Goal: Task Accomplishment & Management: Manage account settings

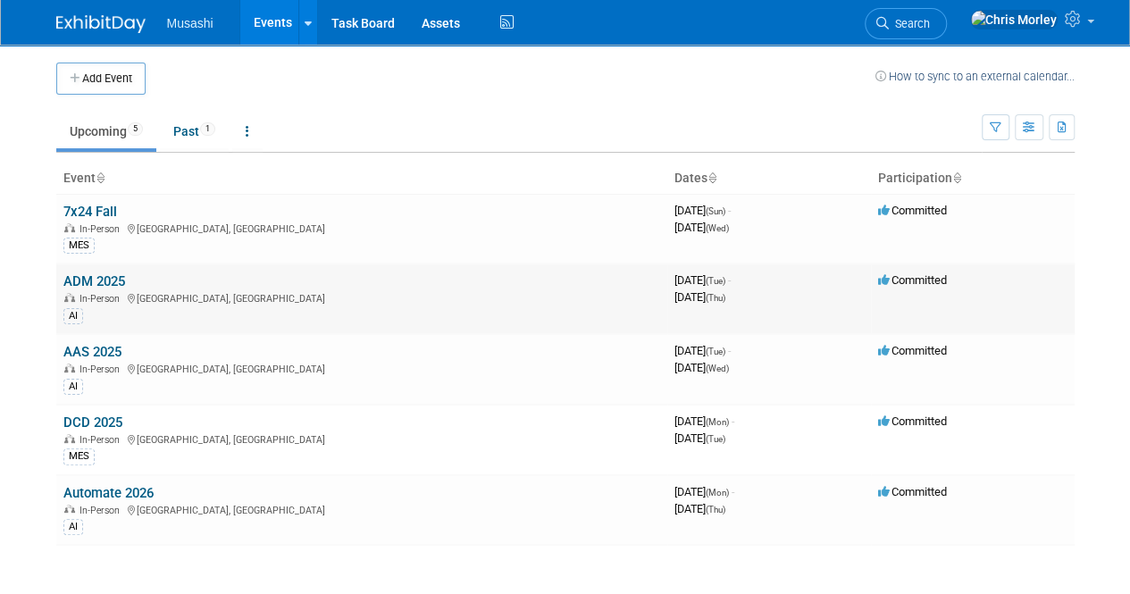
click at [109, 273] on link "ADM 2025" at bounding box center [94, 281] width 62 height 16
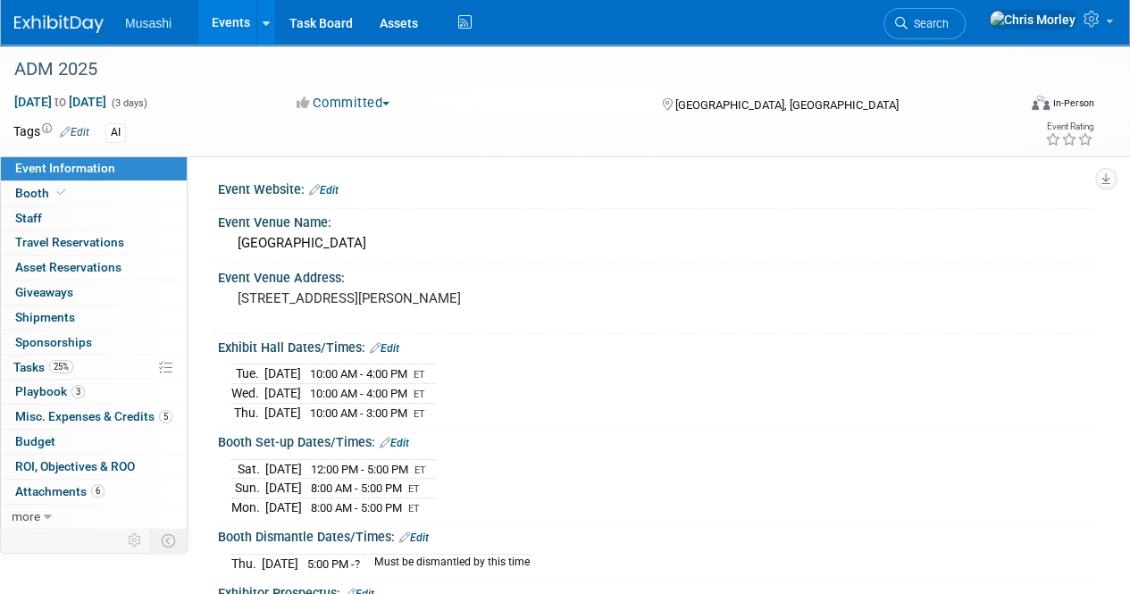
scroll to position [173, 0]
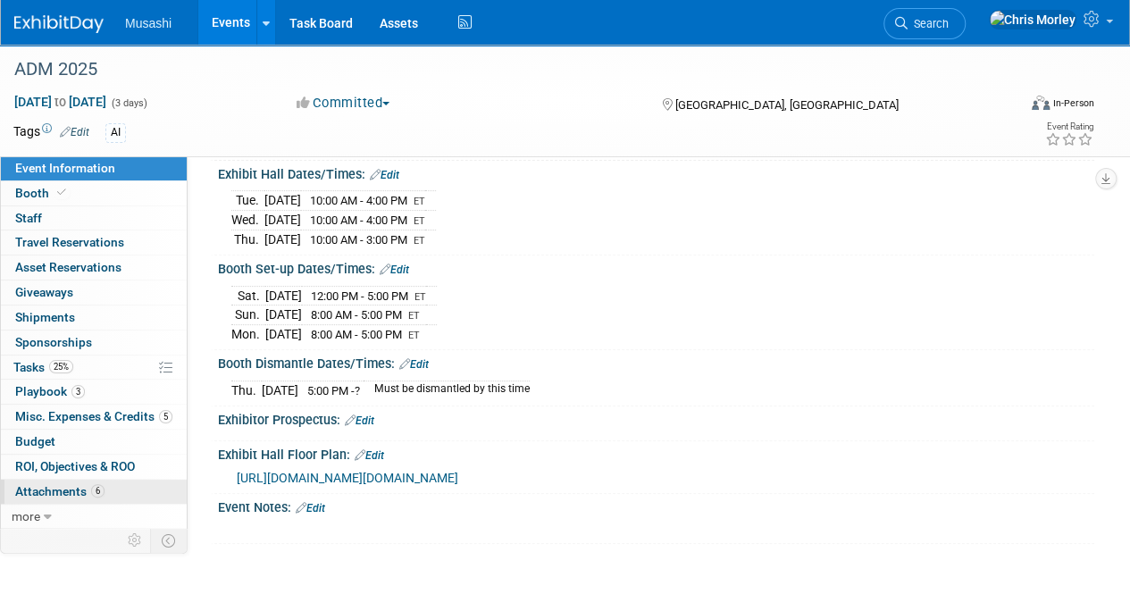
click at [58, 486] on span "Attachments 6" at bounding box center [59, 491] width 89 height 14
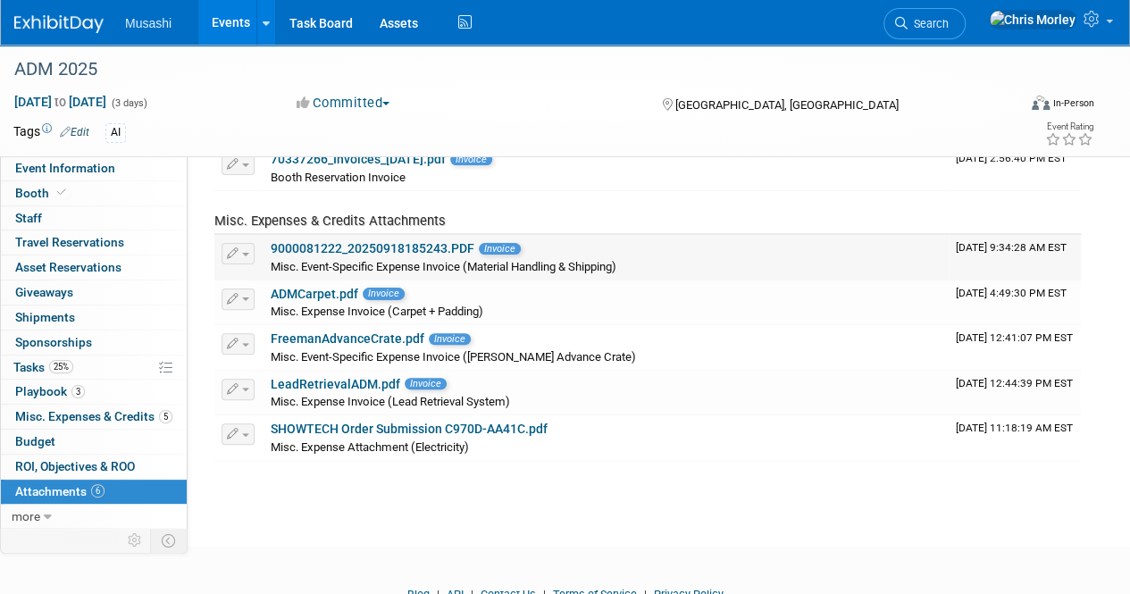
scroll to position [113, 0]
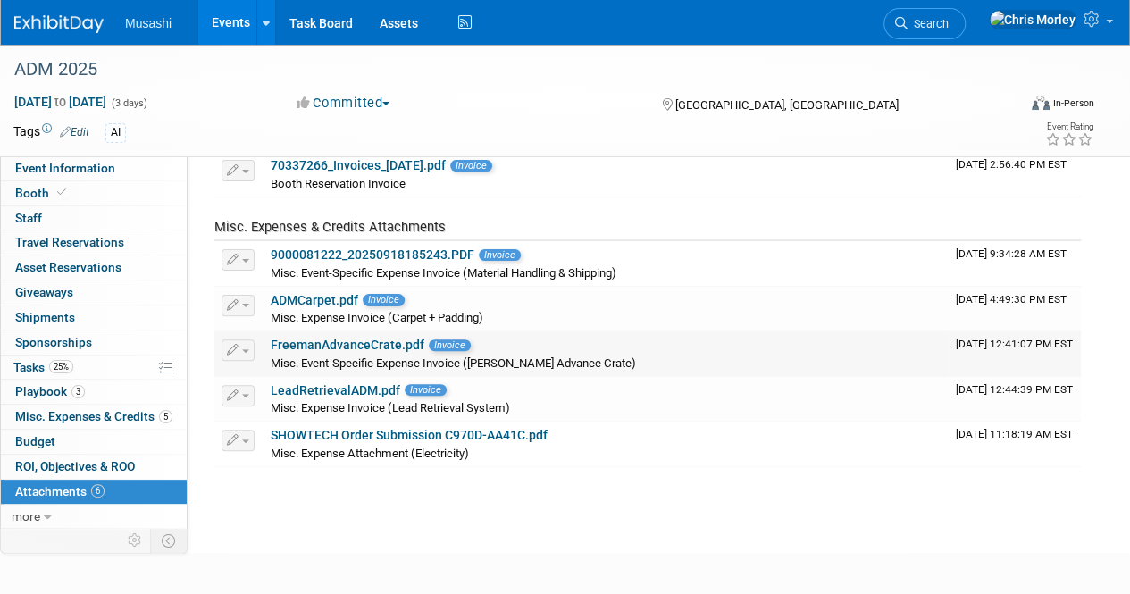
click at [377, 340] on link "FreemanAdvanceCrate.pdf" at bounding box center [348, 345] width 154 height 14
click at [319, 298] on link "ADMCarpet.pdf" at bounding box center [315, 300] width 88 height 14
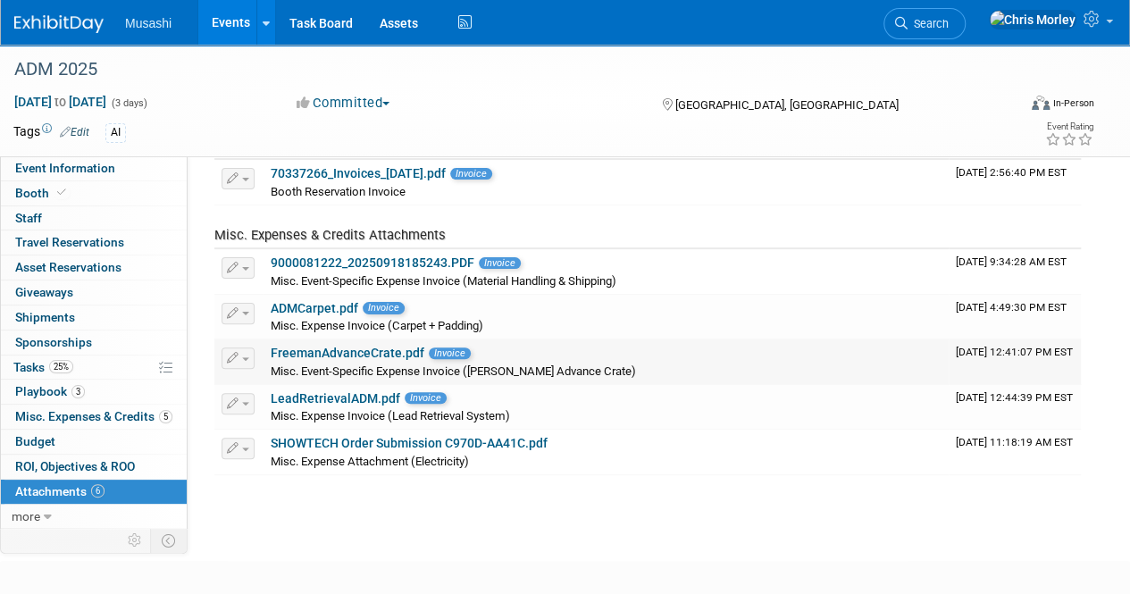
scroll to position [104, 0]
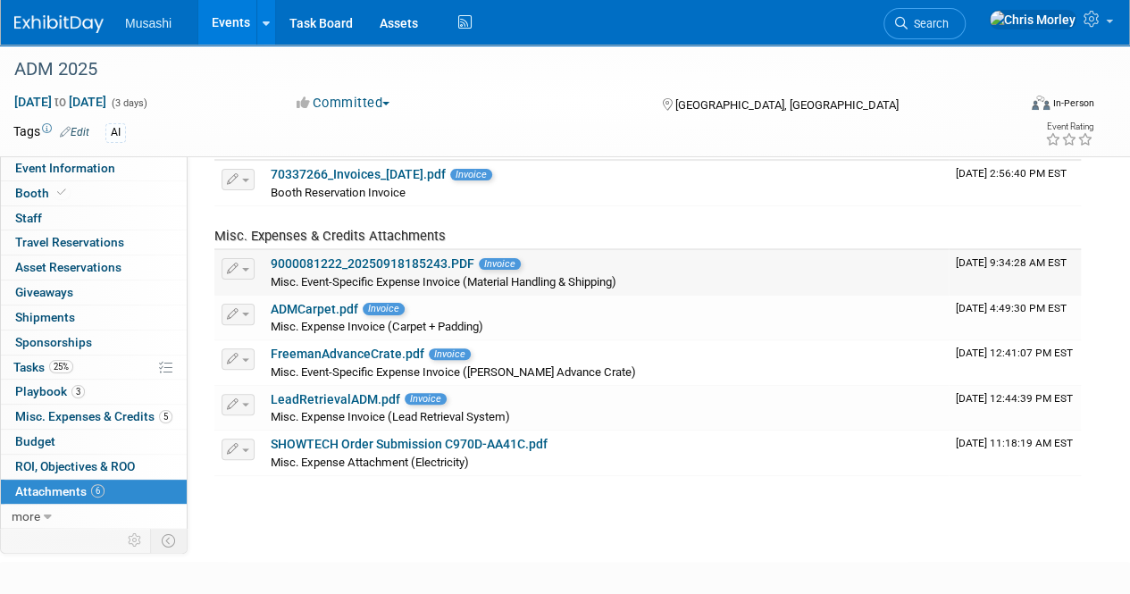
click at [336, 267] on link "9000081222_20250918185243.PDF" at bounding box center [373, 263] width 204 height 14
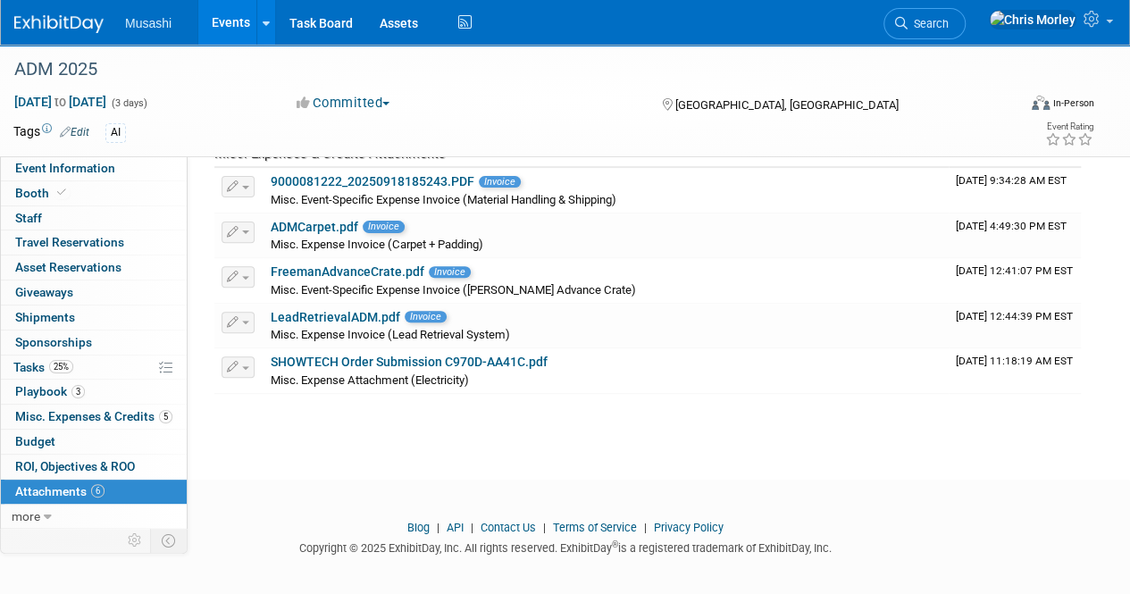
scroll to position [89, 0]
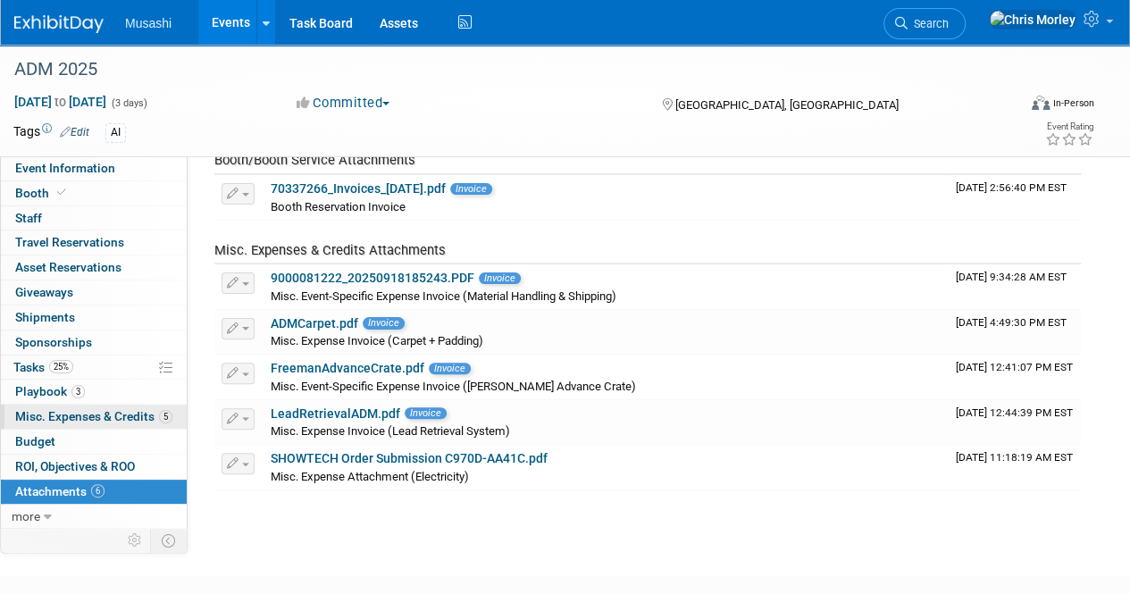
click at [71, 405] on link "5 Misc. Expenses & Credits 5" at bounding box center [94, 417] width 186 height 24
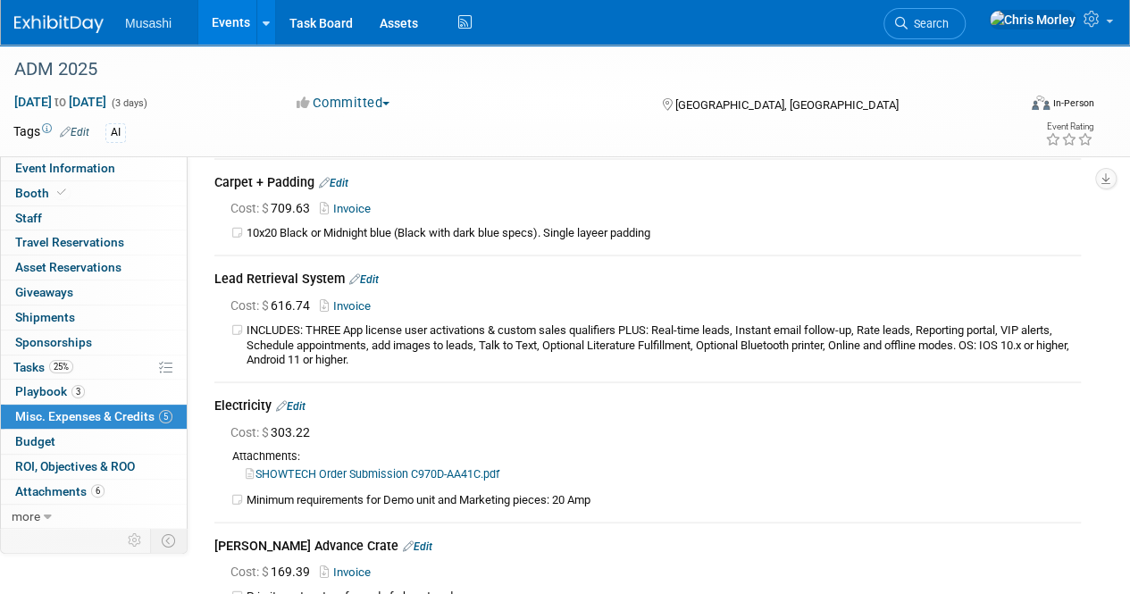
scroll to position [158, 0]
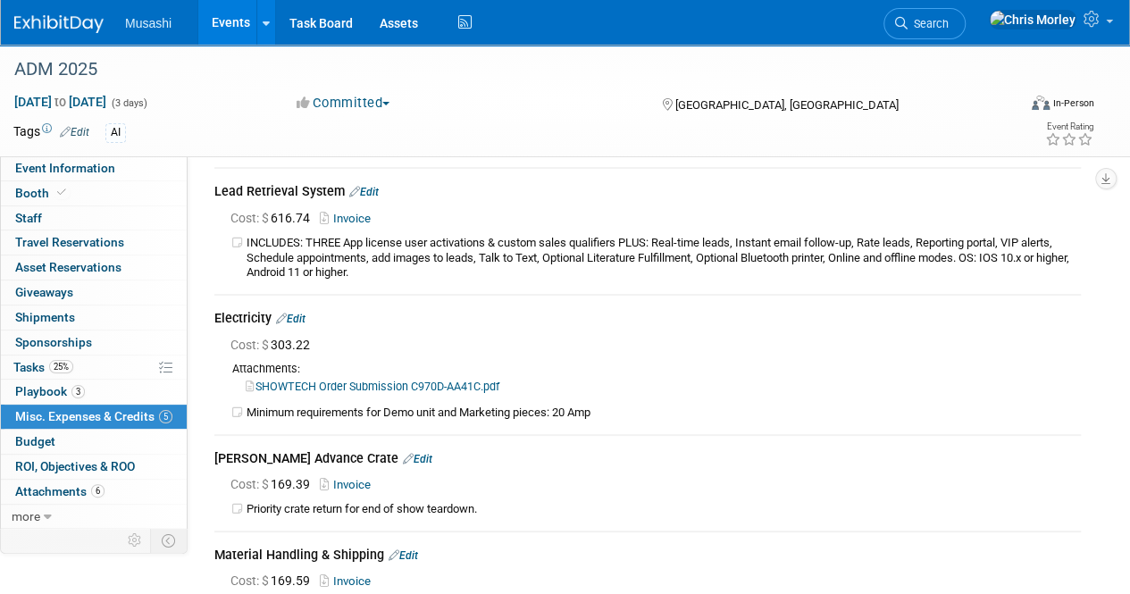
click at [428, 380] on link "SHOWTECH Order Submission C970D-AA41C.pdf" at bounding box center [373, 386] width 254 height 13
click at [1103, 23] on icon at bounding box center [1094, 19] width 21 height 16
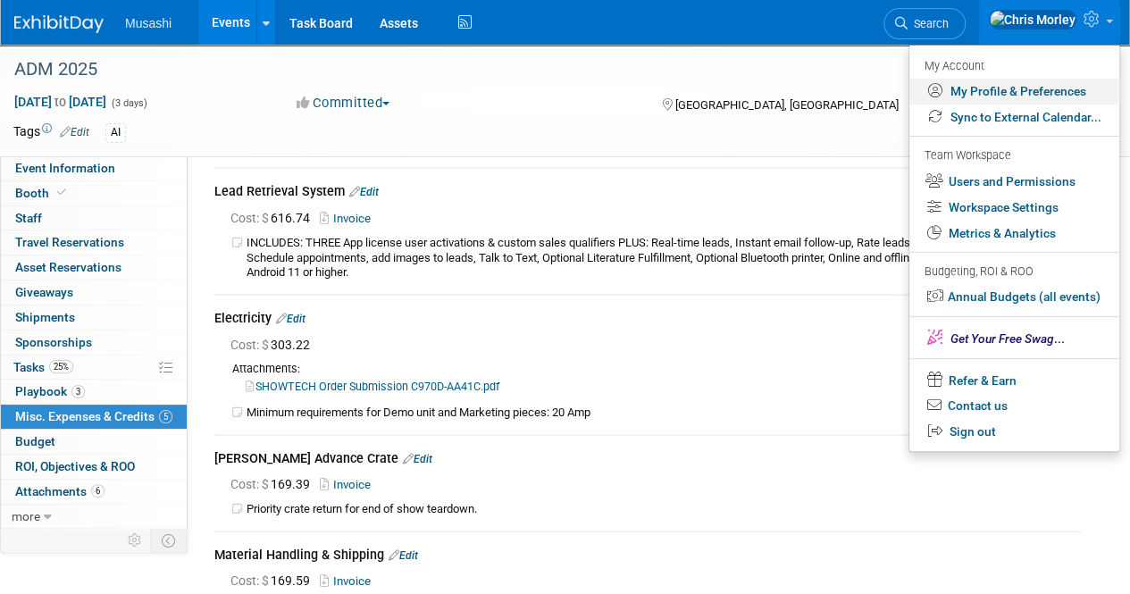
click at [1028, 96] on link "My Profile & Preferences" at bounding box center [1015, 92] width 210 height 26
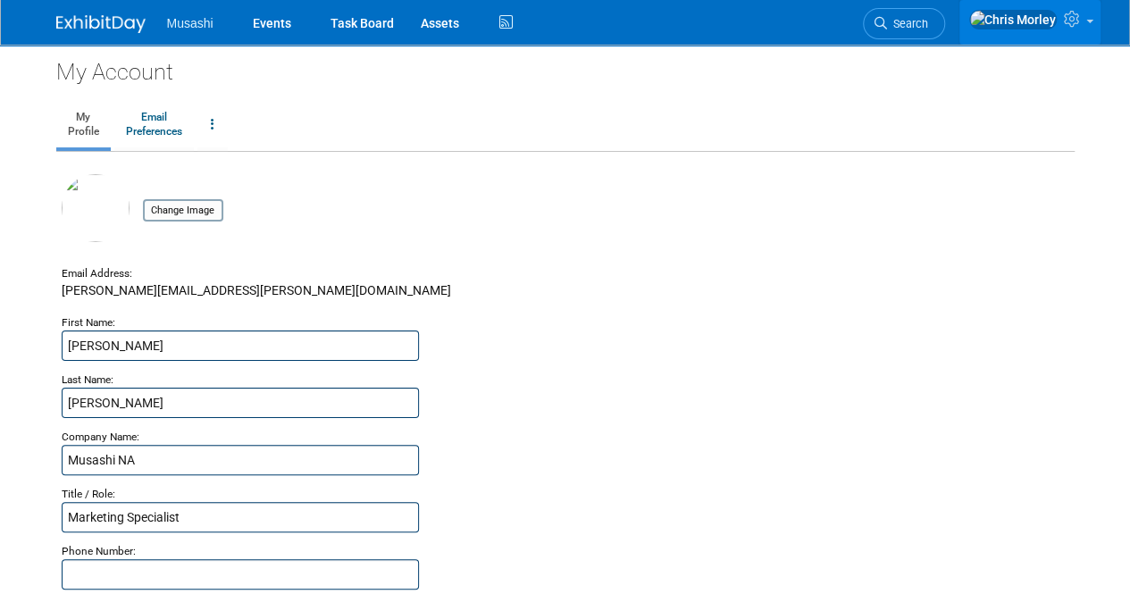
click at [1064, 27] on icon at bounding box center [1074, 19] width 21 height 16
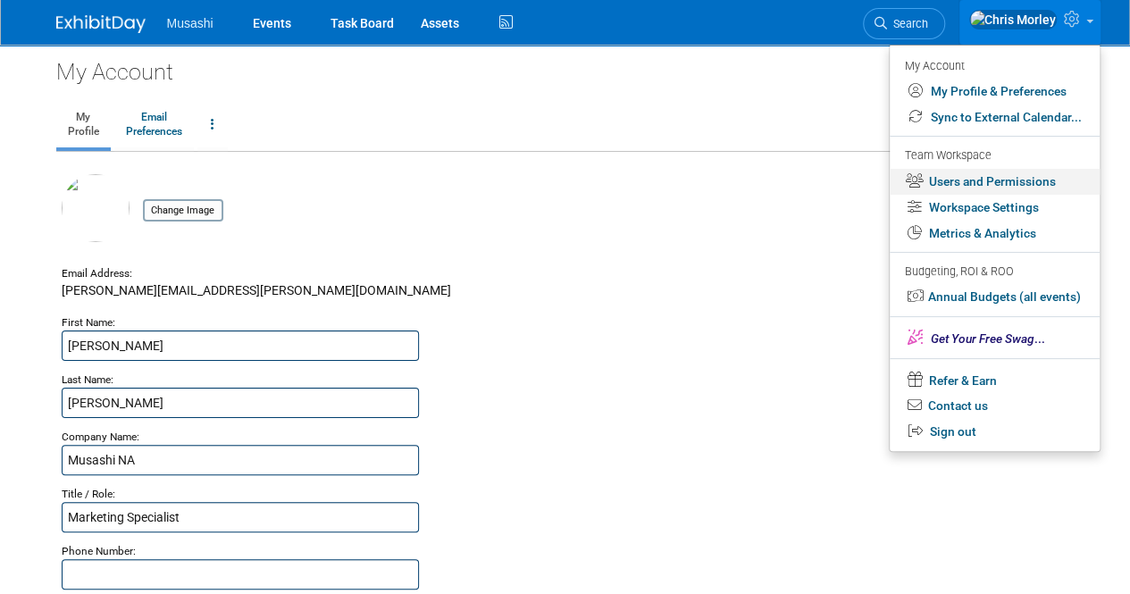
click at [1022, 181] on link "Users and Permissions" at bounding box center [995, 182] width 210 height 26
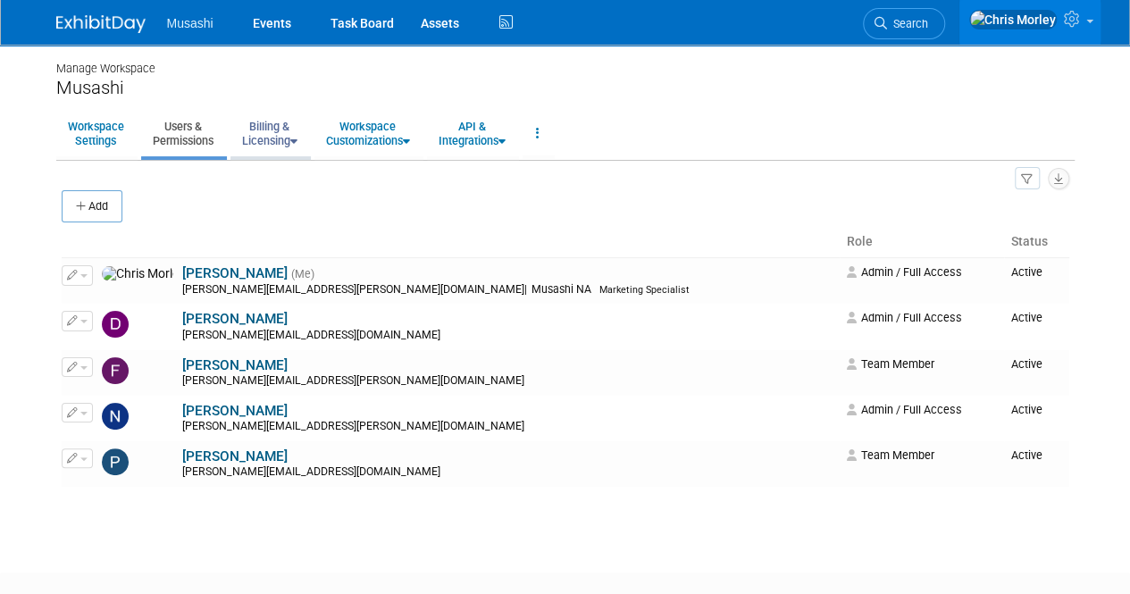
drag, startPoint x: 277, startPoint y: 130, endPoint x: 256, endPoint y: 133, distance: 21.7
click at [256, 133] on link "Billing & Licensing" at bounding box center [270, 134] width 79 height 44
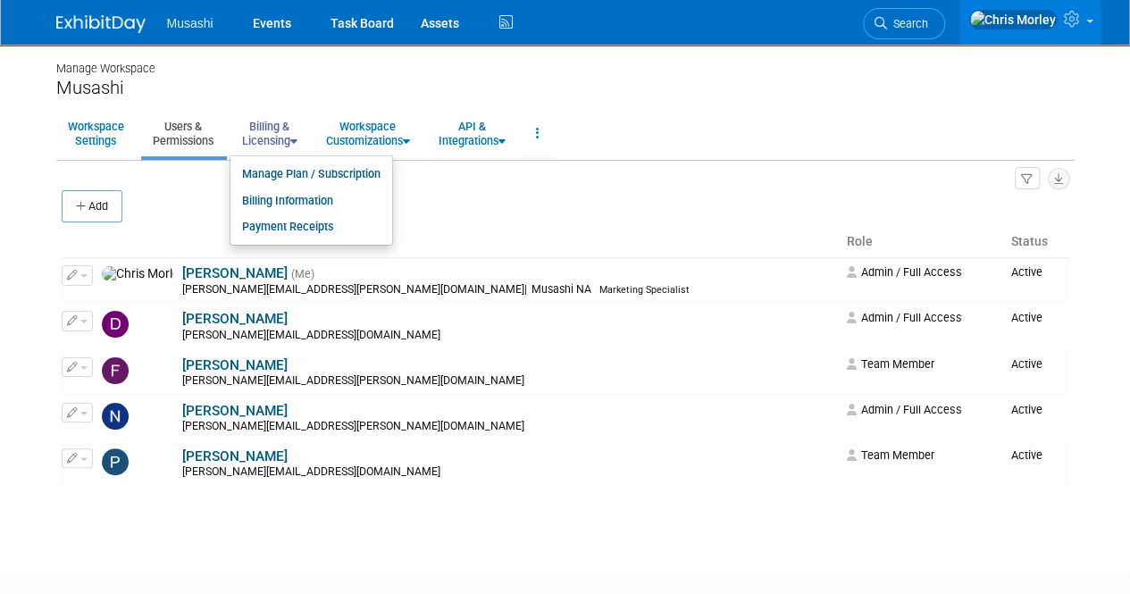
click at [256, 133] on link "Billing & Licensing" at bounding box center [270, 134] width 79 height 44
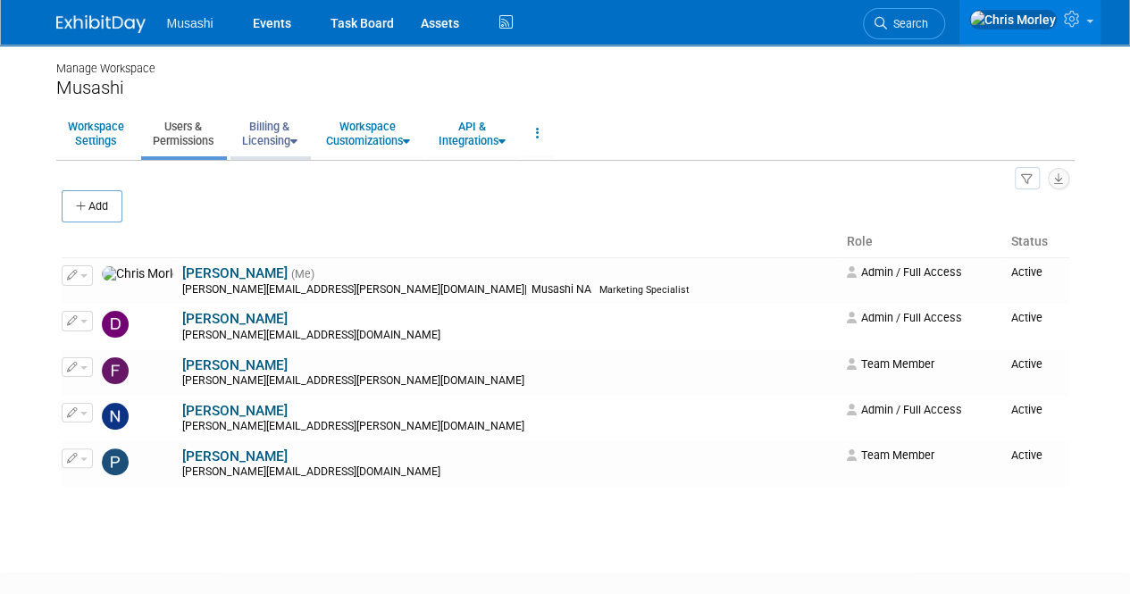
click at [256, 133] on link "Billing & Licensing" at bounding box center [270, 134] width 79 height 44
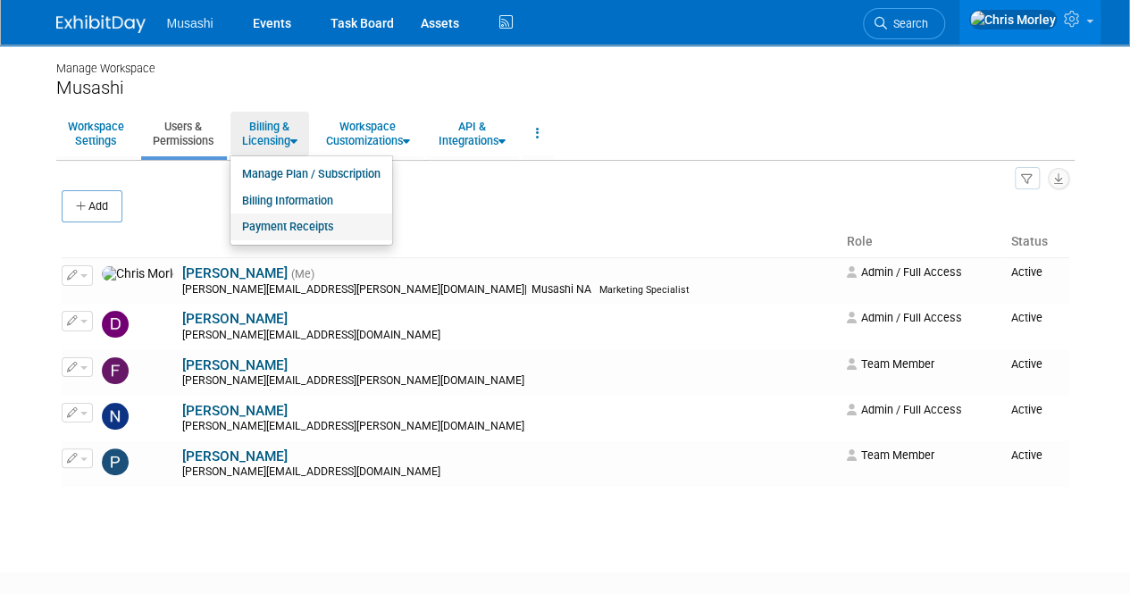
click at [285, 225] on link "Payment Receipts" at bounding box center [312, 227] width 162 height 27
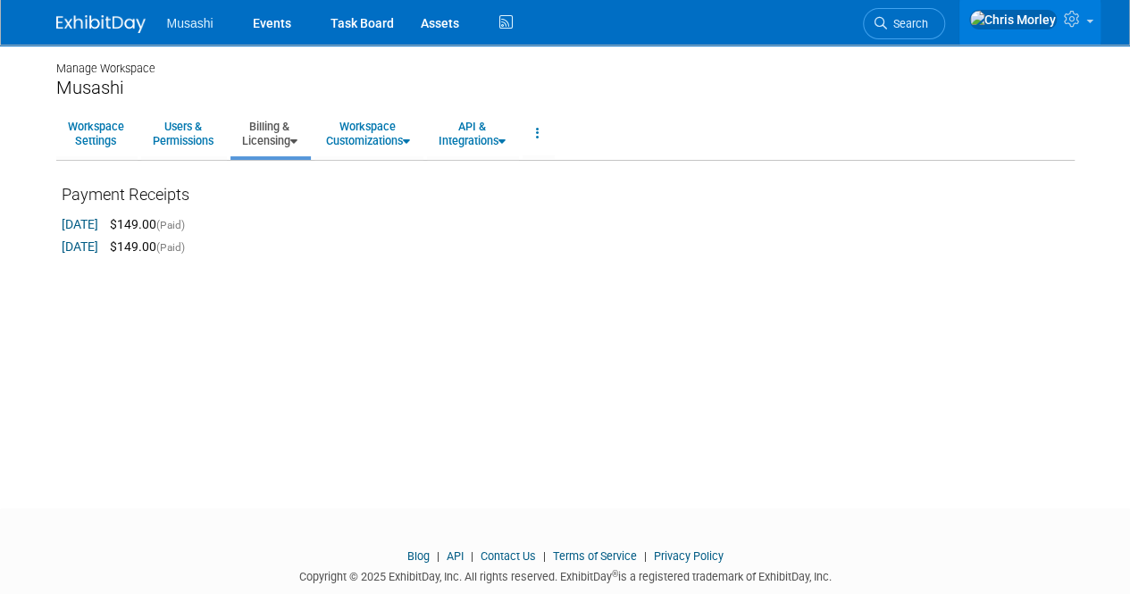
click at [91, 231] on link "Sep 26, 2025" at bounding box center [80, 224] width 37 height 14
click at [134, 22] on img at bounding box center [100, 24] width 89 height 18
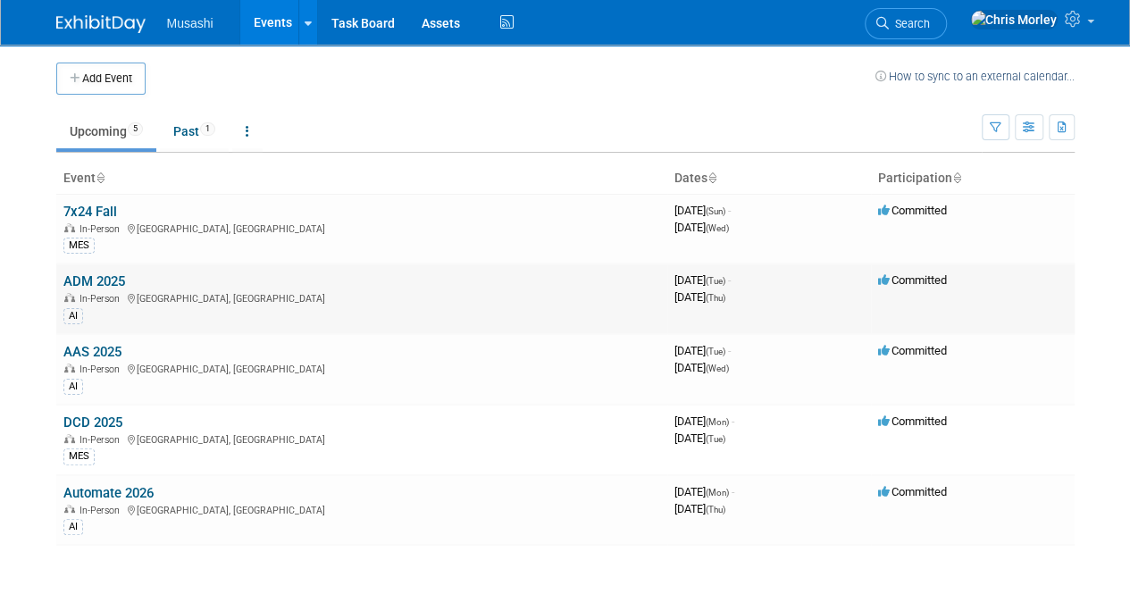
click at [103, 289] on td "ADM 2025 In-Person Toronto, Canada AI" at bounding box center [361, 299] width 611 height 71
click at [95, 284] on link "ADM 2025" at bounding box center [94, 281] width 62 height 16
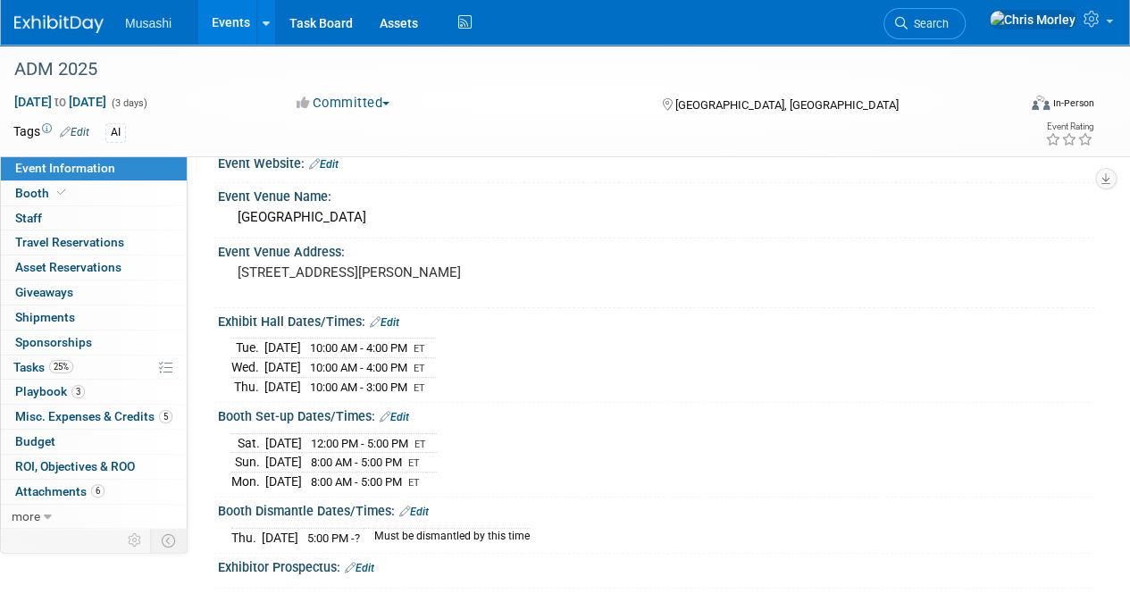
scroll to position [25, 0]
click at [95, 412] on span "Misc. Expenses & Credits 5" at bounding box center [93, 416] width 157 height 14
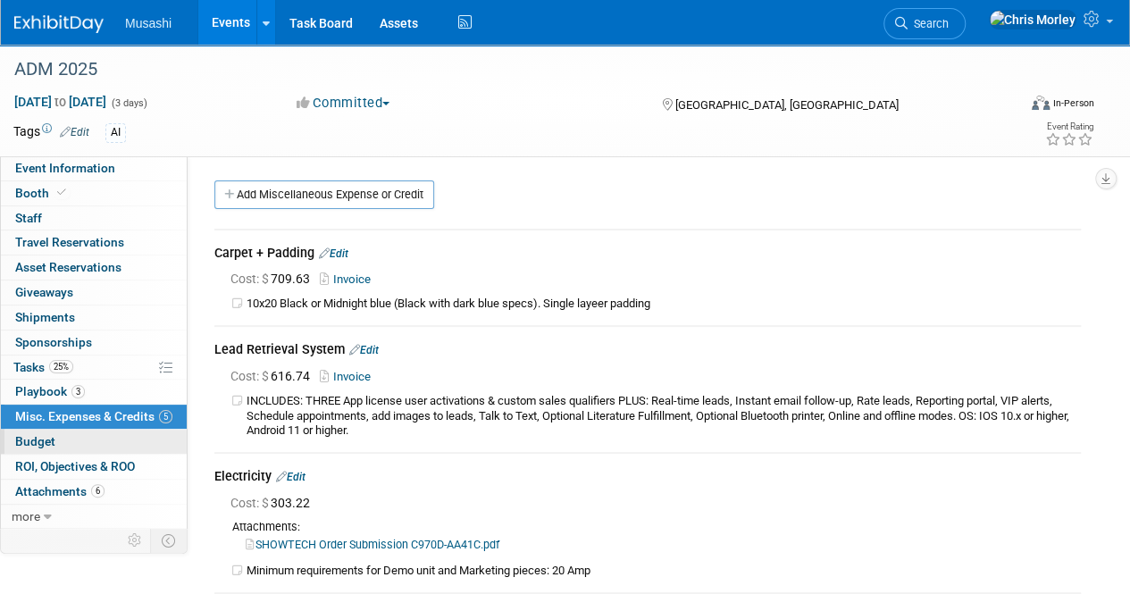
click at [57, 442] on link "Budget" at bounding box center [94, 442] width 186 height 24
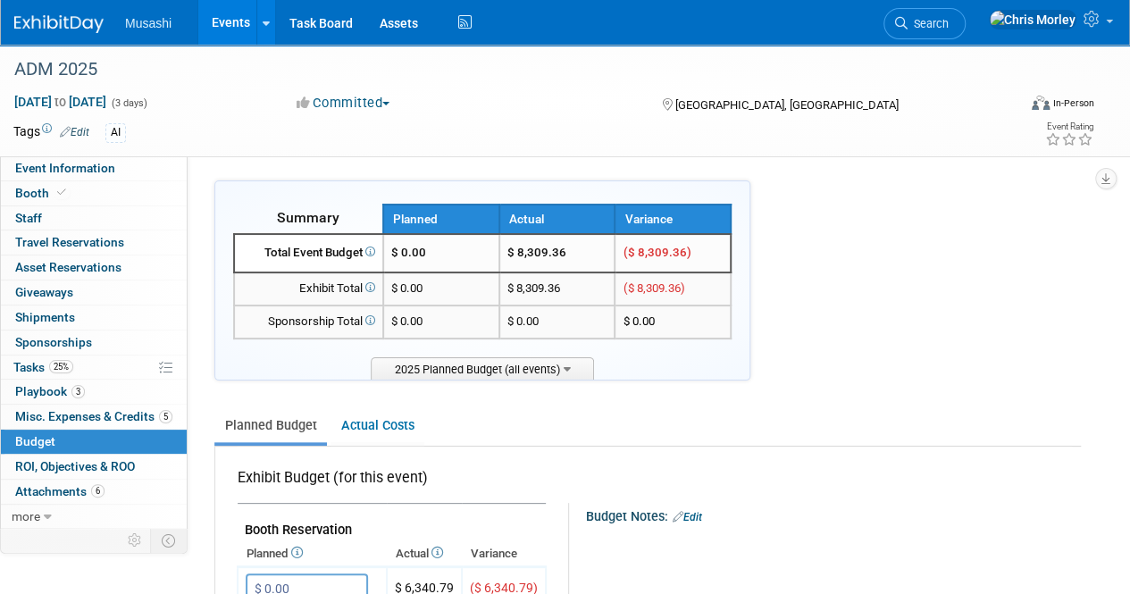
click at [80, 430] on link "Budget" at bounding box center [94, 442] width 186 height 24
click at [91, 421] on span "Misc. Expenses & Credits 5" at bounding box center [93, 416] width 157 height 14
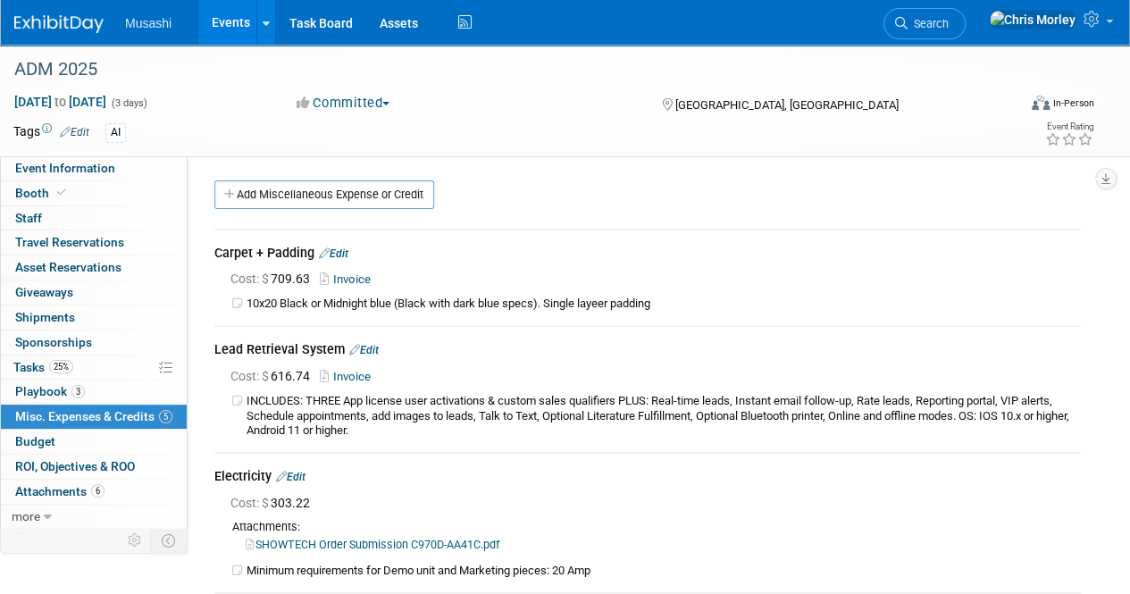
click at [130, 19] on span "Musashi" at bounding box center [148, 23] width 46 height 14
click at [70, 19] on img at bounding box center [58, 24] width 89 height 18
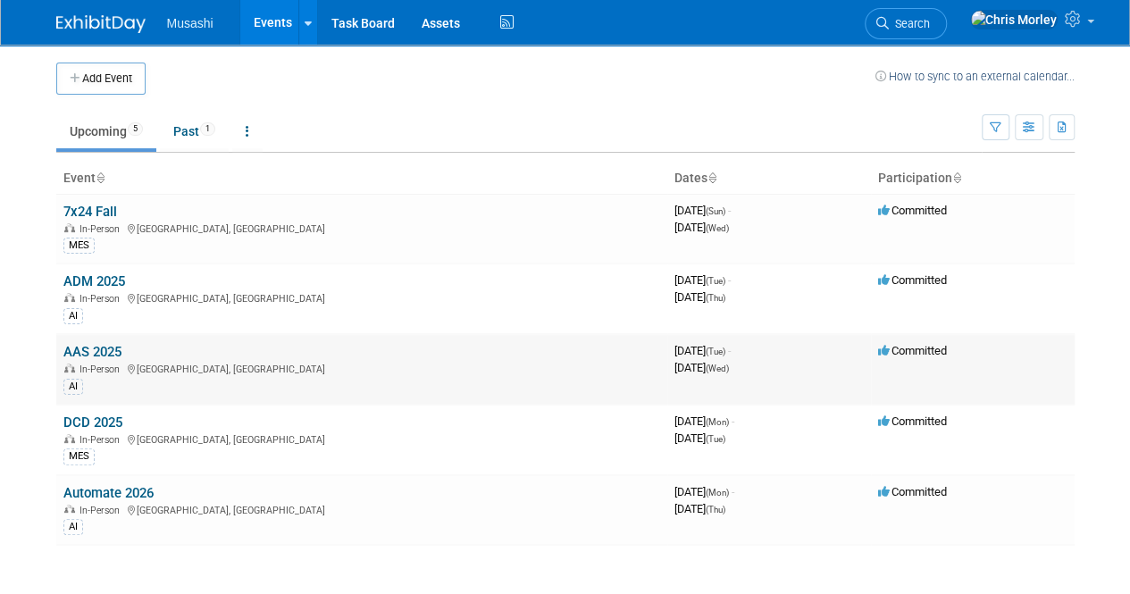
click at [115, 349] on link "AAS 2025" at bounding box center [92, 352] width 58 height 16
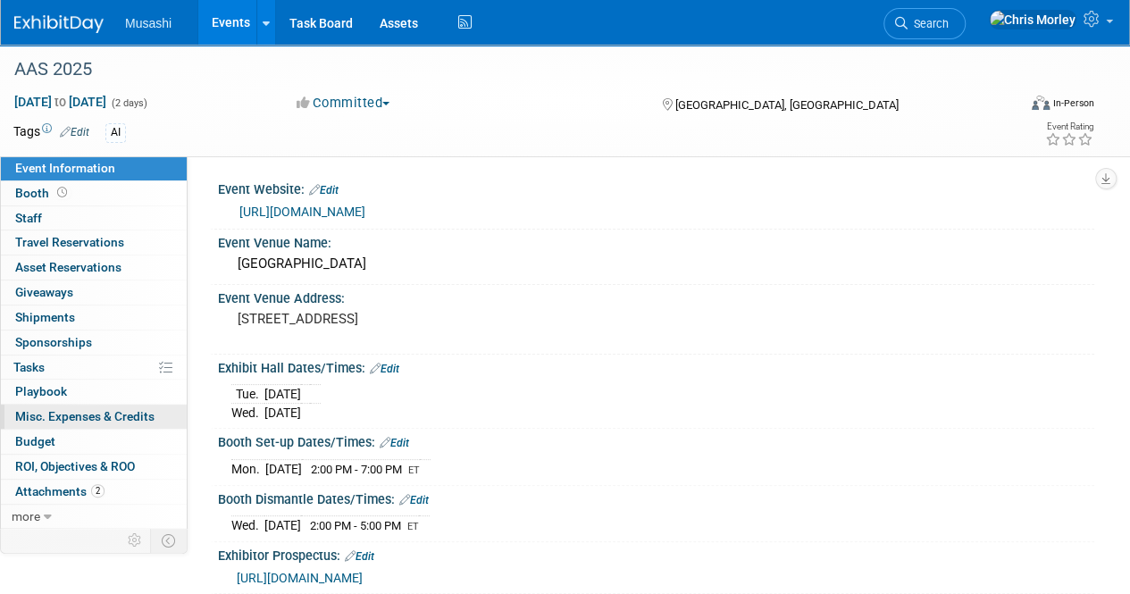
click at [59, 416] on span "Misc. Expenses & Credits 0" at bounding box center [84, 416] width 139 height 14
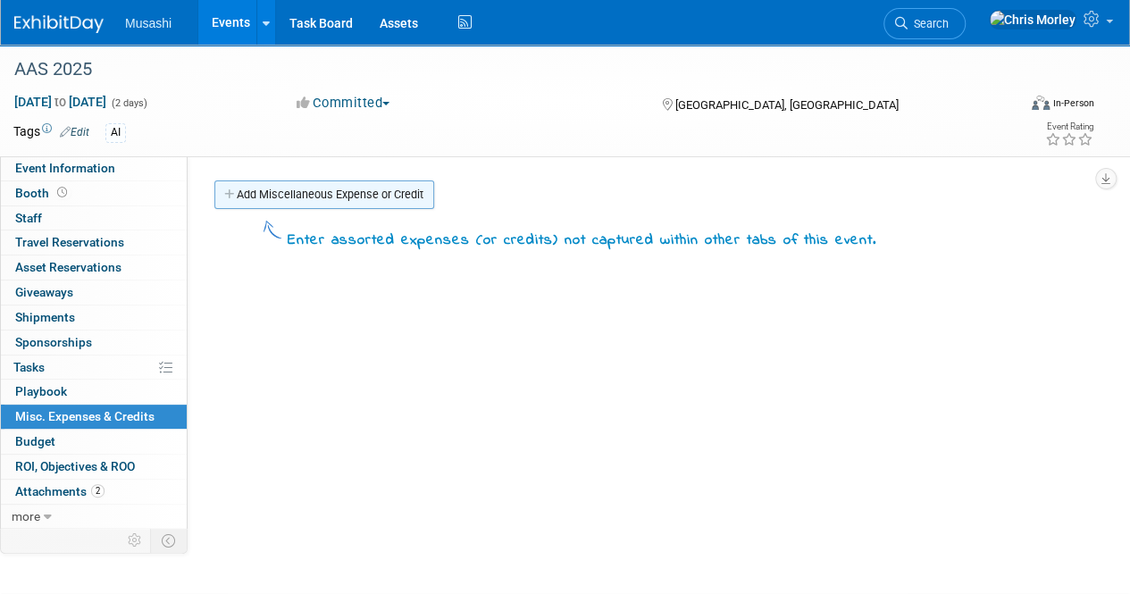
click at [310, 206] on link "Add Miscellaneous Expense or Credit" at bounding box center [324, 194] width 220 height 29
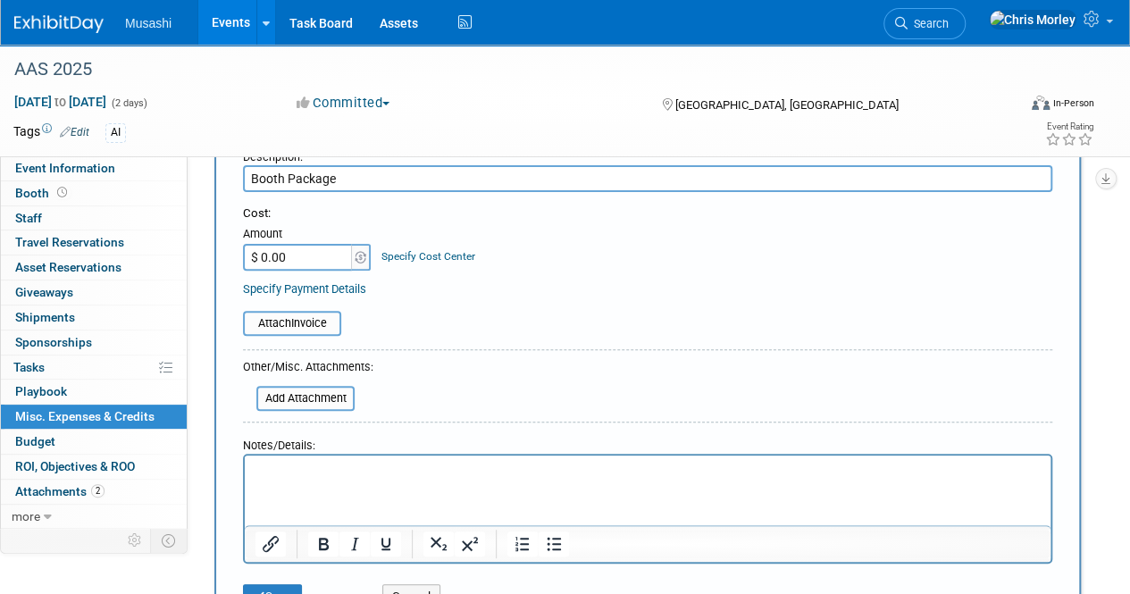
scroll to position [215, 0]
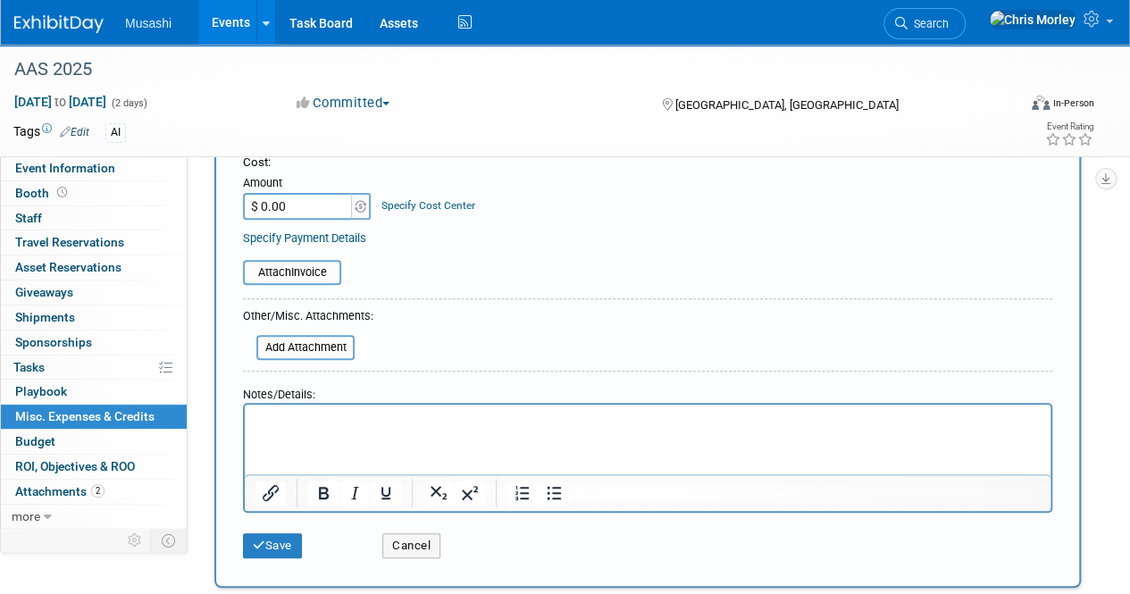
type input "Booth Package"
click at [343, 415] on p "Rich Text Area. Press ALT-0 for help." at bounding box center [648, 421] width 785 height 18
click at [331, 281] on input "file" at bounding box center [233, 272] width 213 height 21
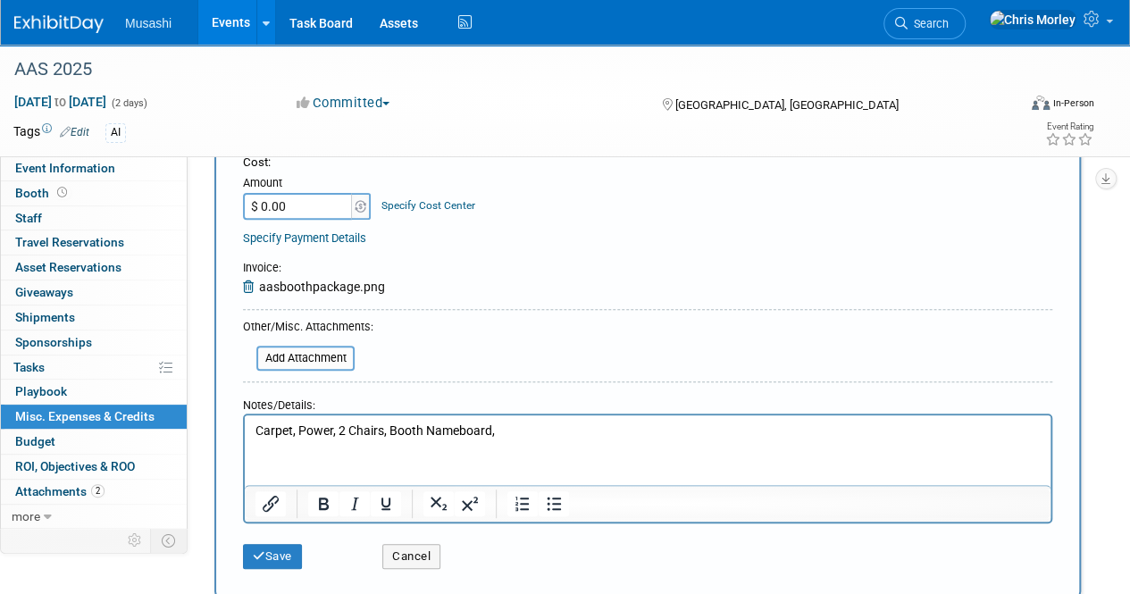
click at [324, 211] on input "$ 0.00" at bounding box center [299, 206] width 112 height 27
type input "$ 1,430.09"
click at [608, 298] on form "Entry type: Expense (e.g. "Meal" or "Drayage", etc.) Credit (e.g. "Booth servic…" at bounding box center [648, 299] width 810 height 558
click at [504, 431] on p "Carpet, Power, 2 Chairs, Booth Nameboard," at bounding box center [648, 432] width 785 height 18
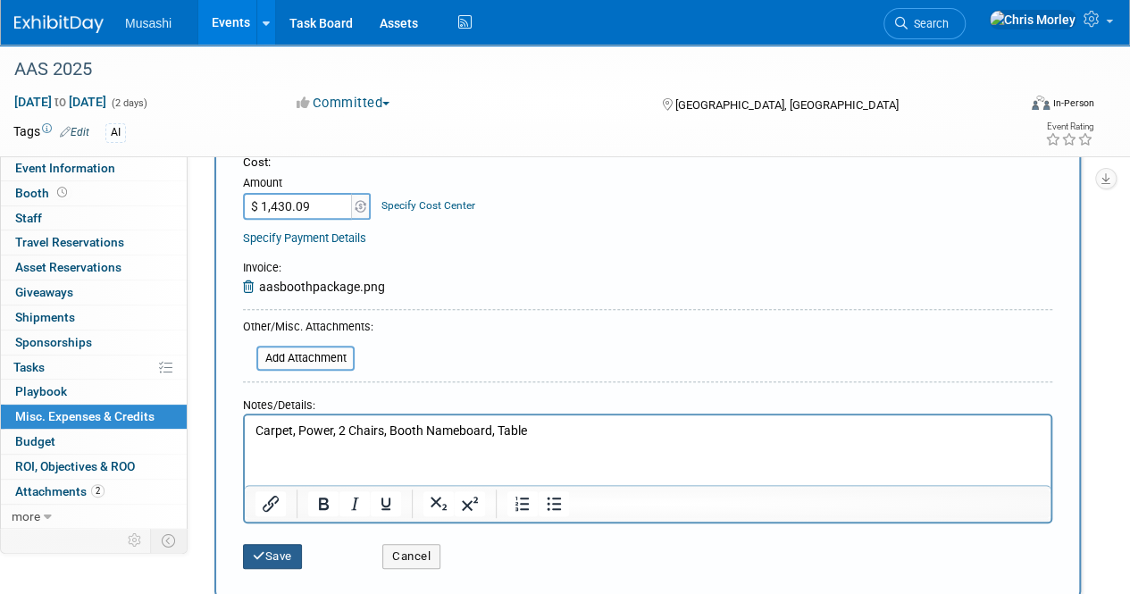
click at [264, 550] on icon "submit" at bounding box center [259, 556] width 13 height 12
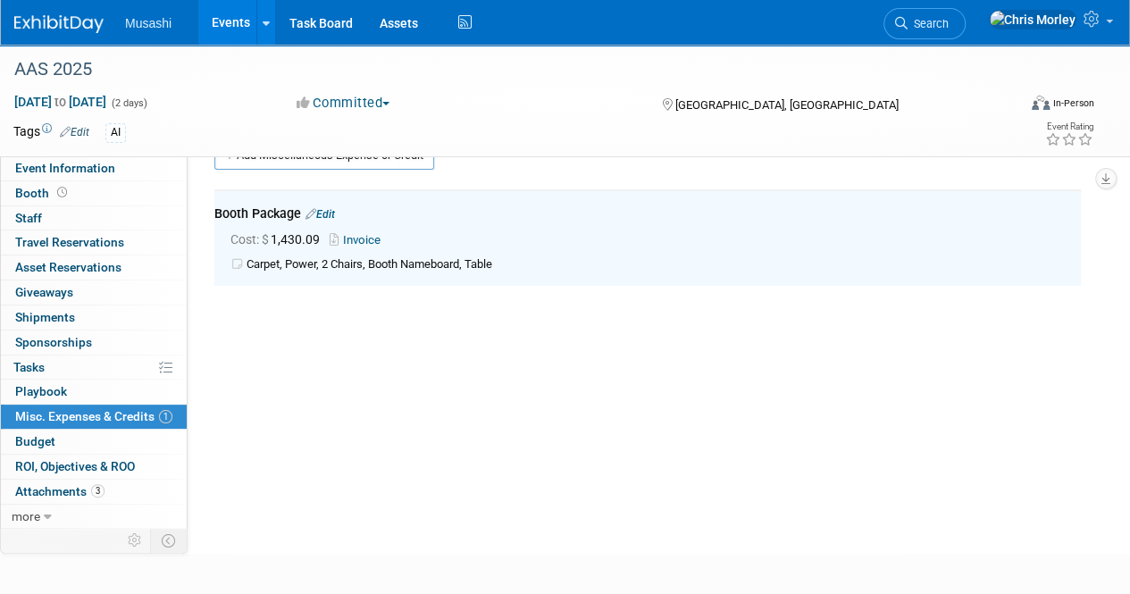
scroll to position [0, 0]
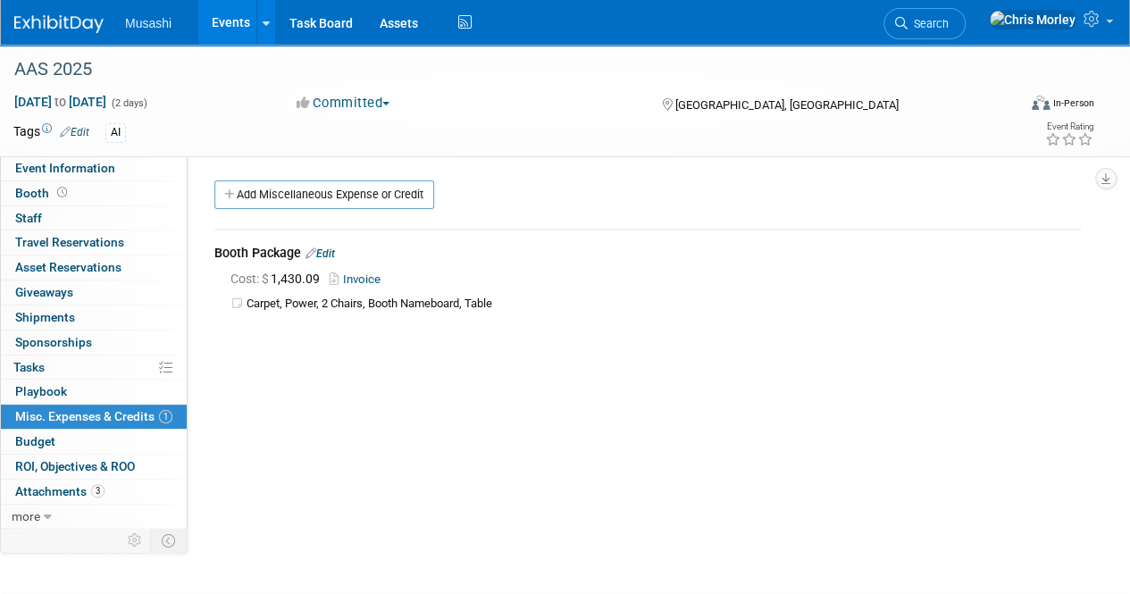
click at [56, 30] on img at bounding box center [58, 24] width 89 height 18
